Goal: Check status: Check status

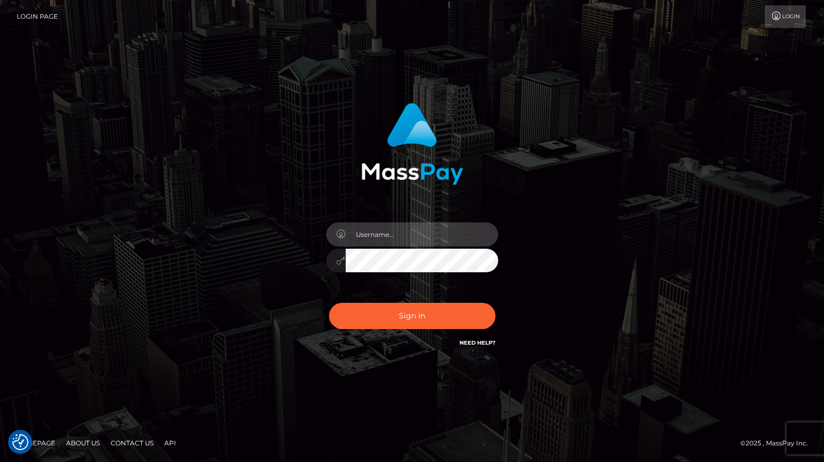
click at [406, 236] on input "text" at bounding box center [422, 235] width 152 height 24
type input "tatyanafansly1"
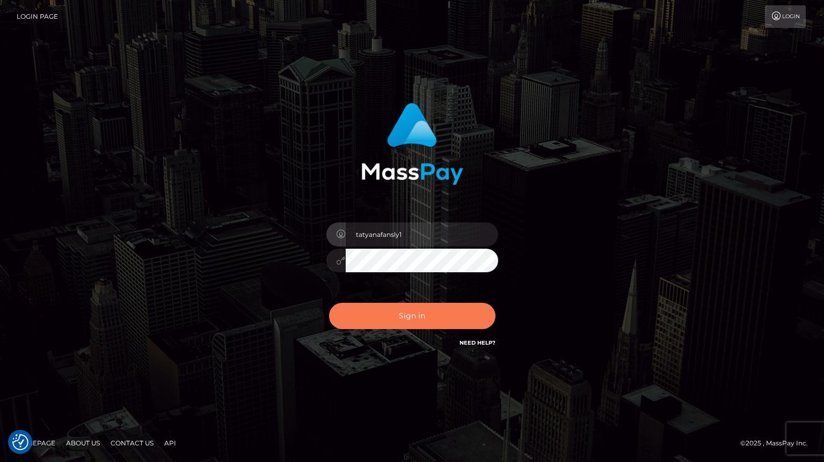
click at [421, 319] on button "Sign in" at bounding box center [412, 316] width 166 height 26
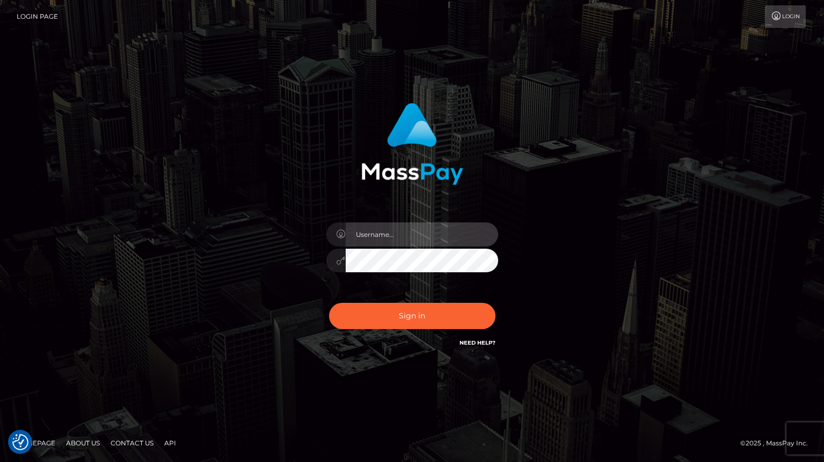
click at [426, 235] on input "text" at bounding box center [422, 235] width 152 height 24
type input "tatyanafansly1"
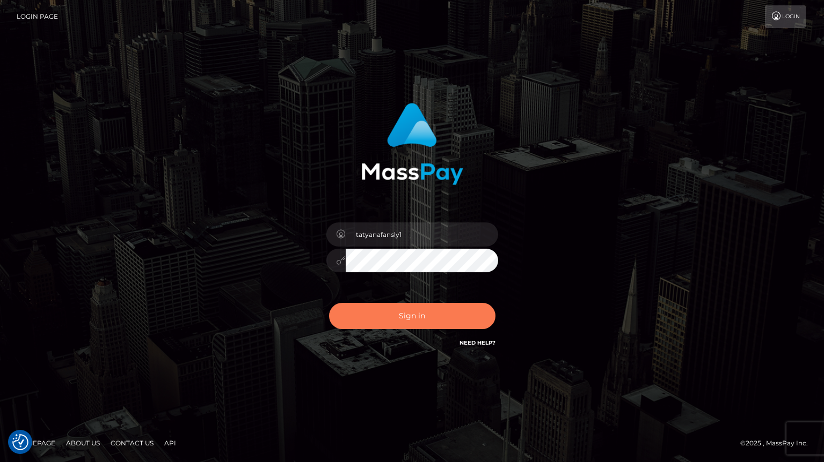
click at [422, 323] on button "Sign in" at bounding box center [412, 316] width 166 height 26
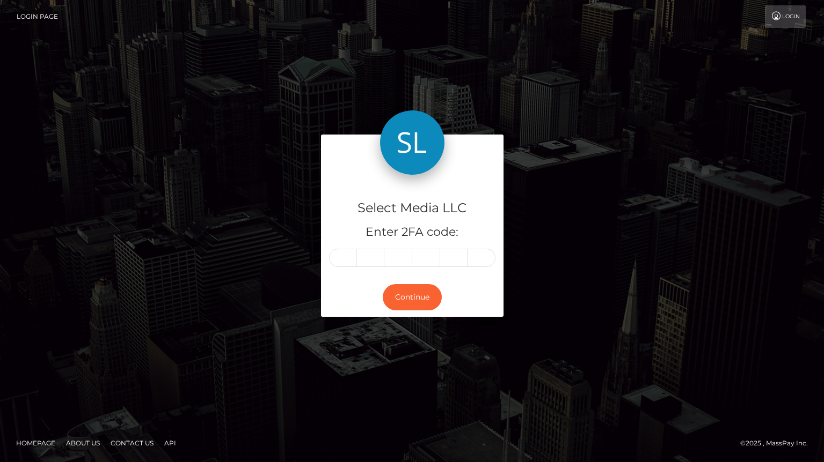
click at [342, 261] on input "text" at bounding box center [343, 258] width 28 height 18
type input "6"
type input "1"
type input "8"
type input "7"
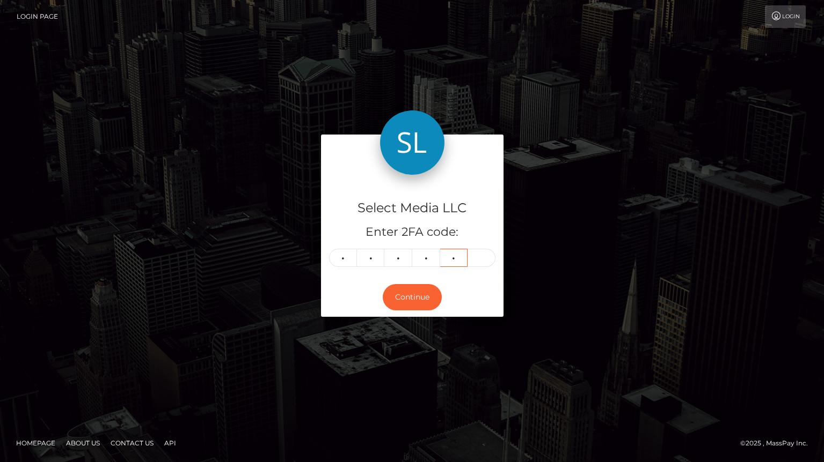
type input "2"
type input "7"
click at [395, 299] on button "Continue" at bounding box center [412, 297] width 59 height 26
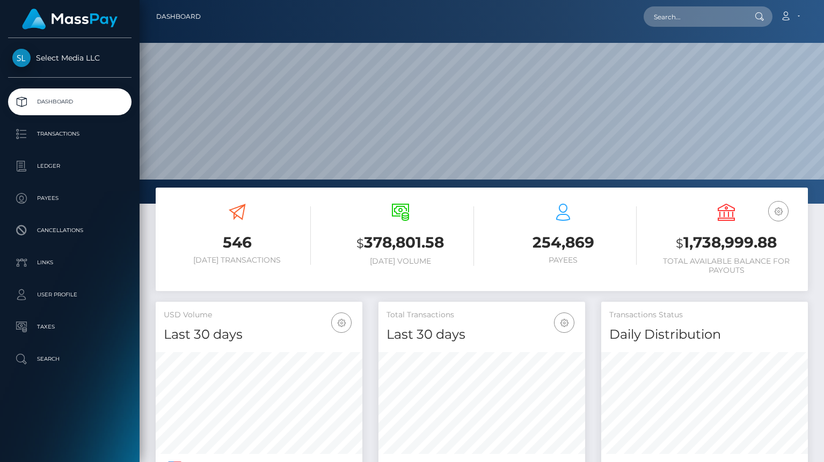
scroll to position [190, 207]
click at [704, 245] on h3 "$ 1,738,999.88" at bounding box center [725, 243] width 147 height 22
copy h3 "1,738,999.88"
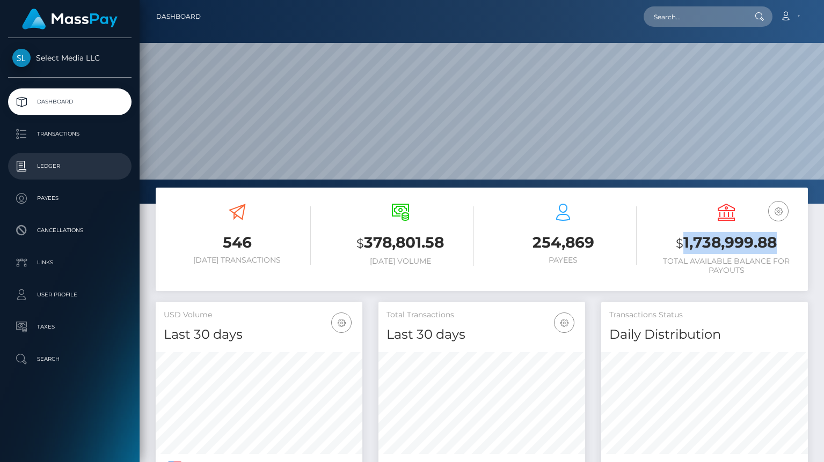
click at [59, 167] on p "Ledger" at bounding box center [69, 166] width 115 height 16
